Goal: Task Accomplishment & Management: Use online tool/utility

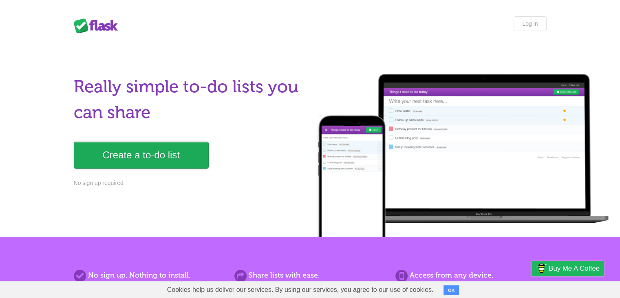
click at [132, 159] on link "Create a to-do list" at bounding box center [141, 154] width 135 height 27
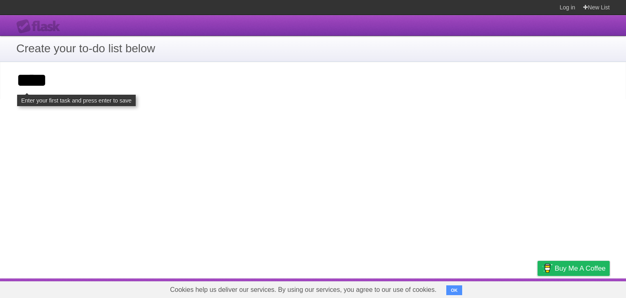
click input "**********" at bounding box center [0, 0] width 0 height 0
type input "****"
